Goal: Information Seeking & Learning: Learn about a topic

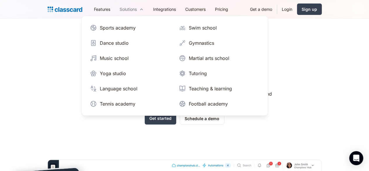
click at [120, 10] on div "Solutions" at bounding box center [128, 9] width 17 height 6
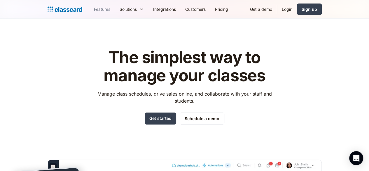
click at [89, 8] on link "Features" at bounding box center [102, 9] width 26 height 13
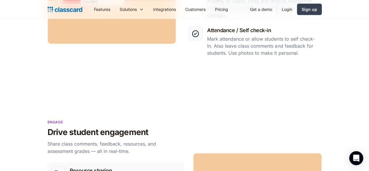
scroll to position [382, 0]
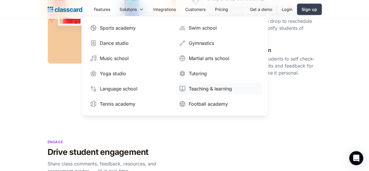
click at [189, 88] on div "Teaching & learning" at bounding box center [210, 88] width 43 height 7
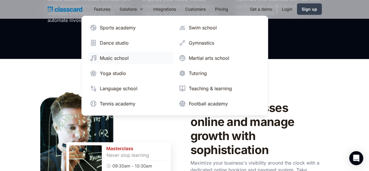
scroll to position [554, 0]
